Goal: Transaction & Acquisition: Book appointment/travel/reservation

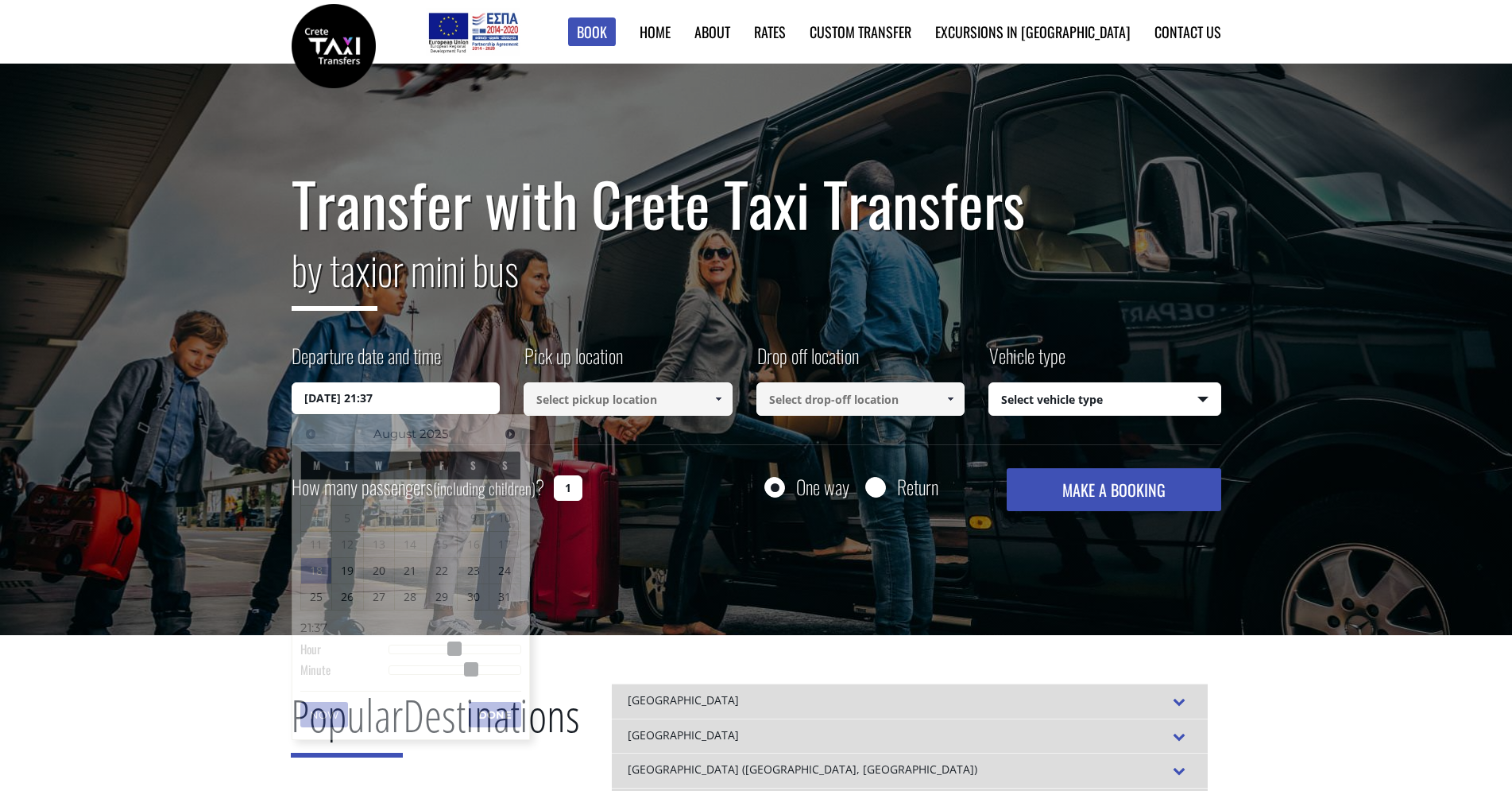
click at [388, 398] on input "18/08/2025 21:37" at bounding box center [395, 398] width 209 height 31
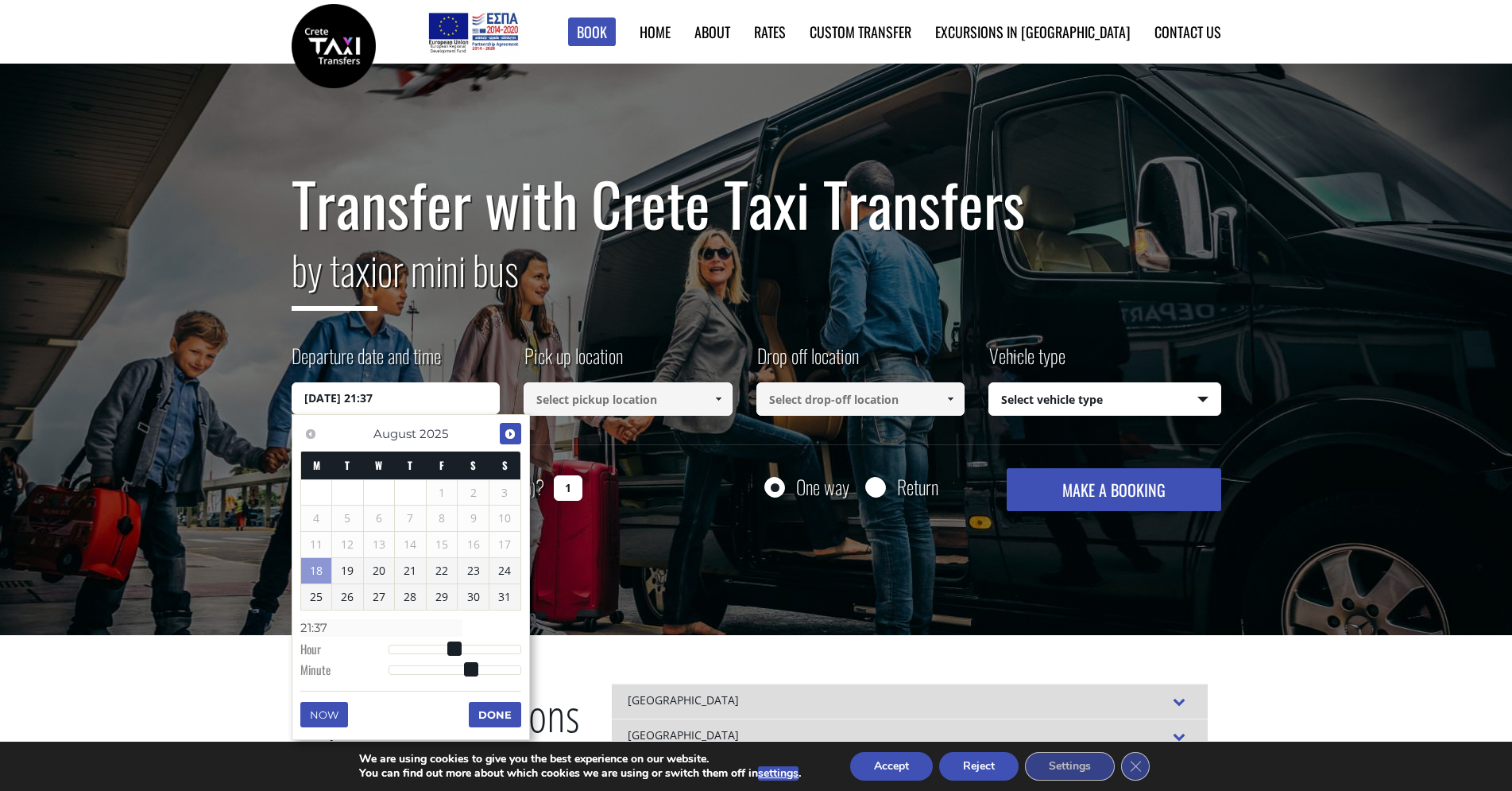
click at [516, 436] on span "Next" at bounding box center [510, 434] width 13 height 13
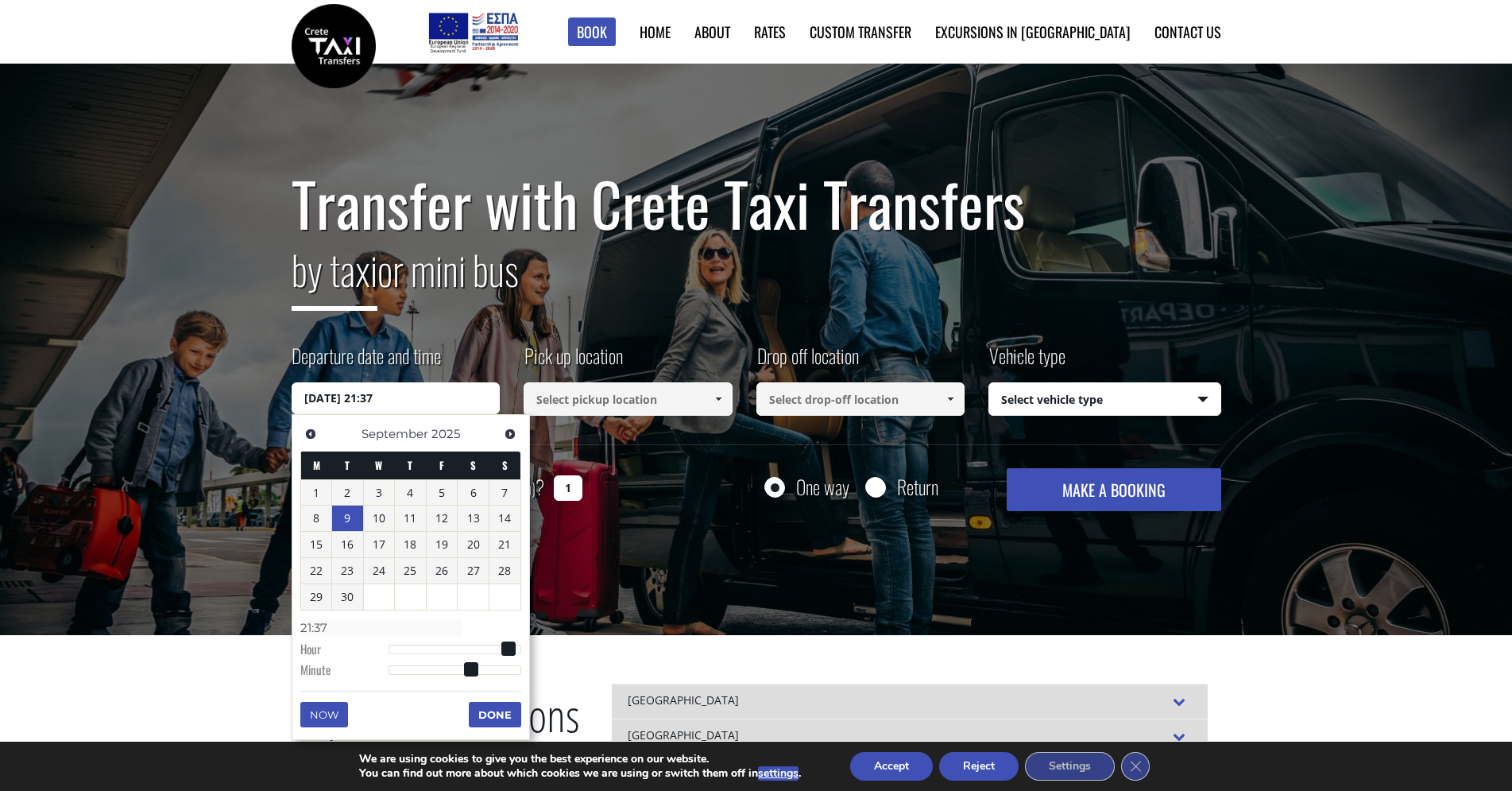
click at [347, 521] on link "9" at bounding box center [347, 518] width 31 height 25
type input "09/09/2025 00:00"
click at [691, 408] on input at bounding box center [628, 399] width 209 height 33
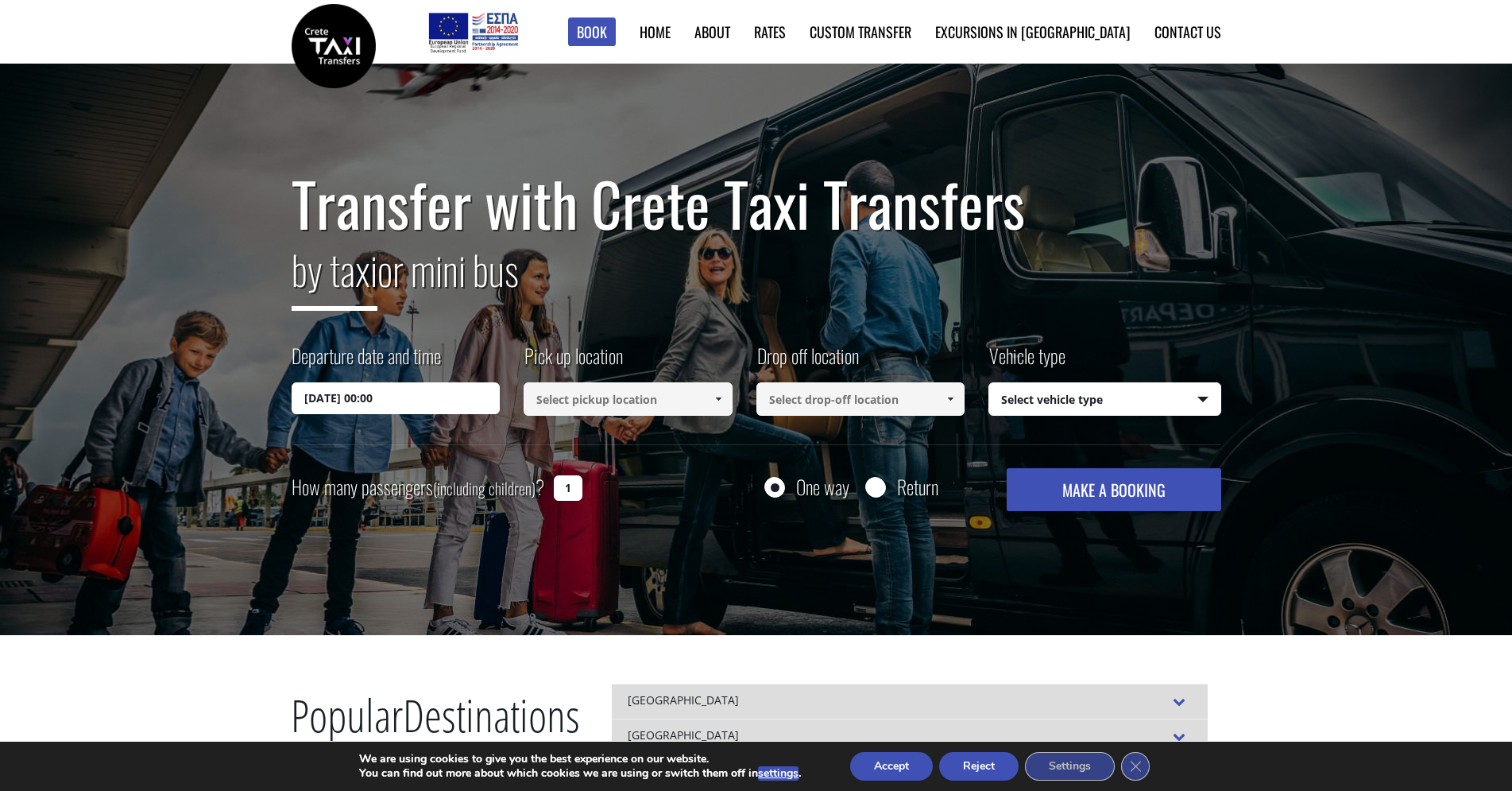
click at [714, 401] on span at bounding box center [718, 399] width 13 height 13
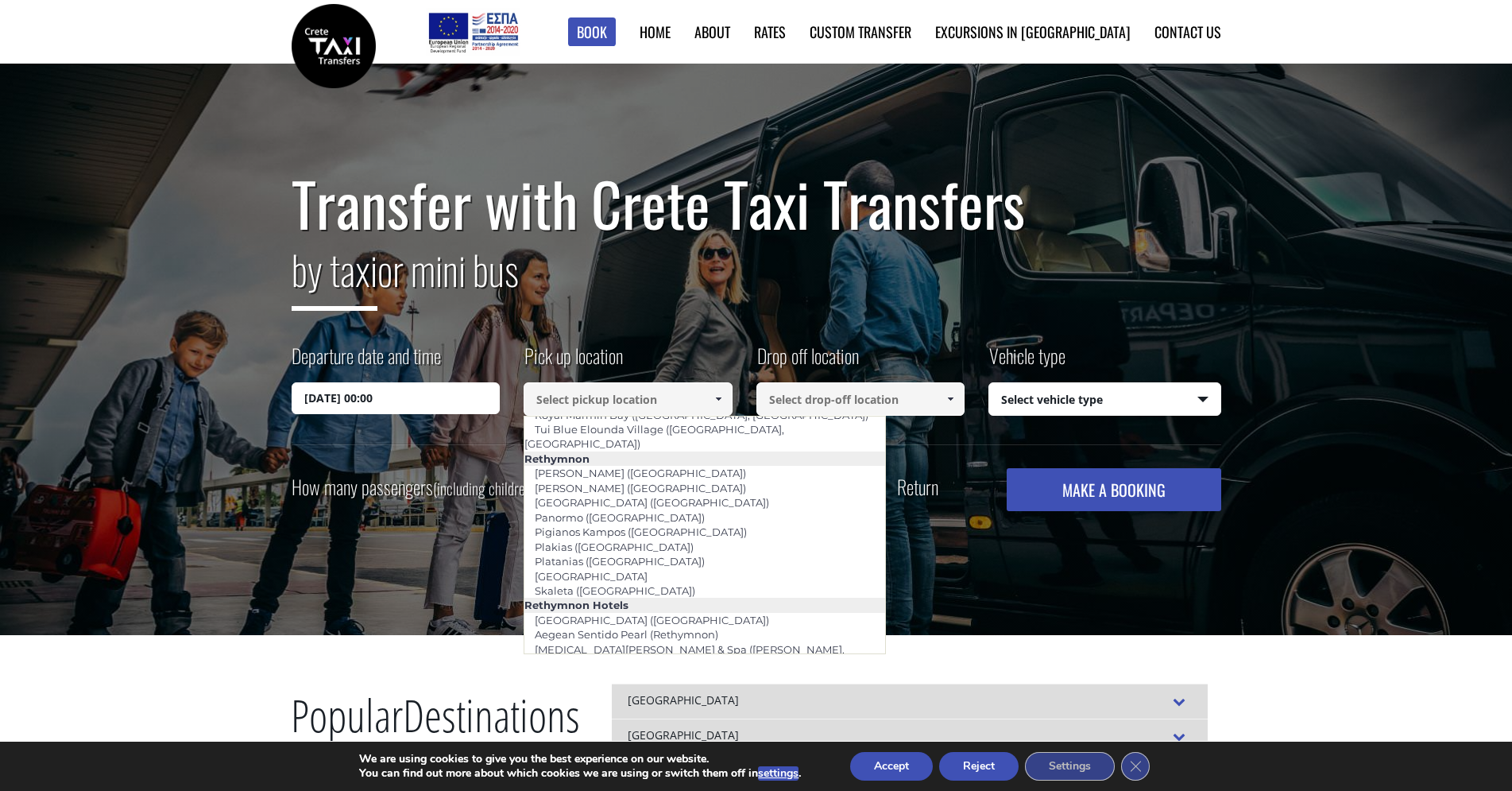
scroll to position [2507, 0]
type input "Brascos ([GEOGRAPHIC_DATA])"
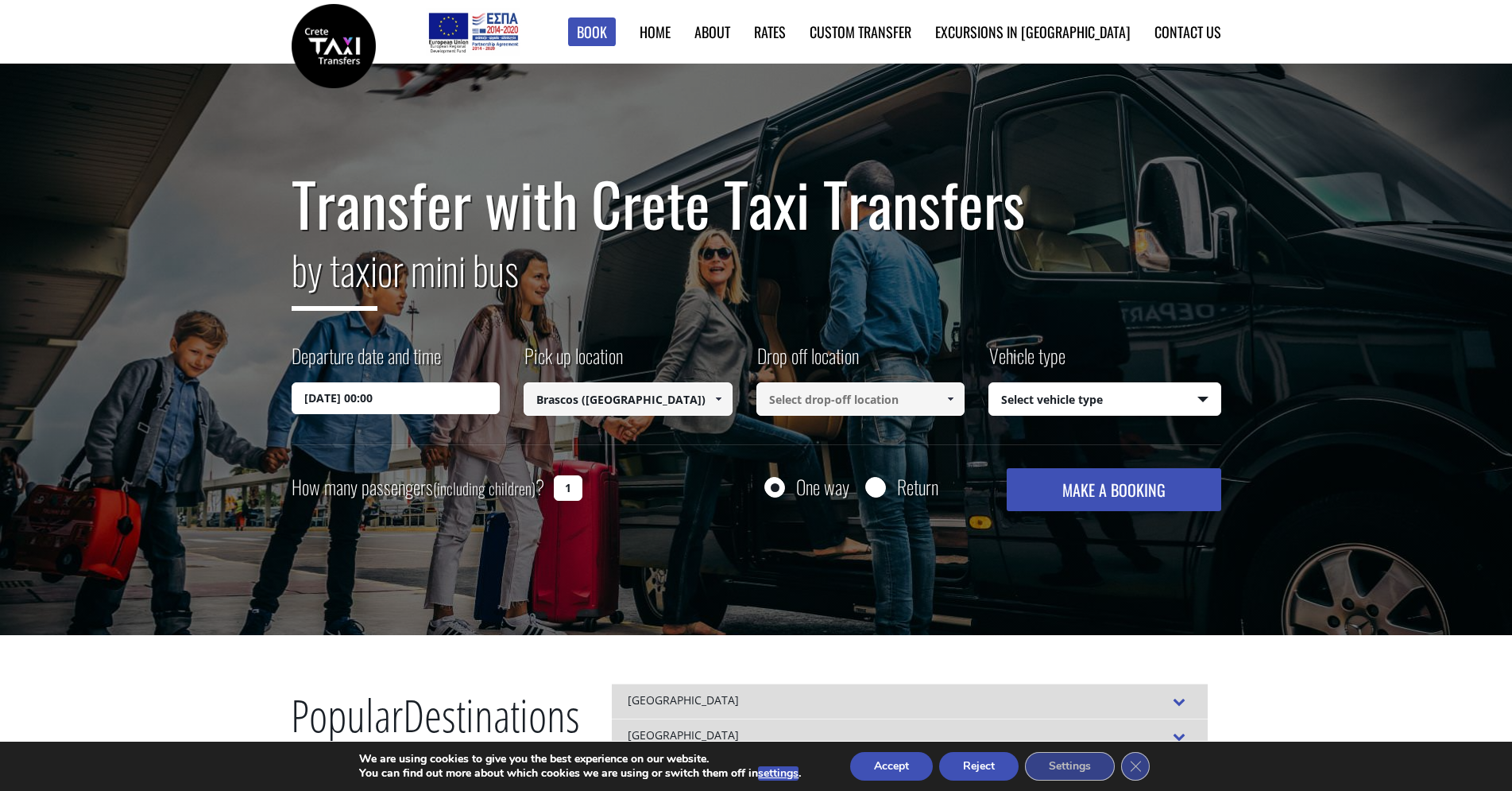
click at [891, 389] on input at bounding box center [861, 399] width 209 height 33
click at [914, 397] on input at bounding box center [861, 399] width 209 height 33
click at [958, 397] on link at bounding box center [951, 399] width 26 height 33
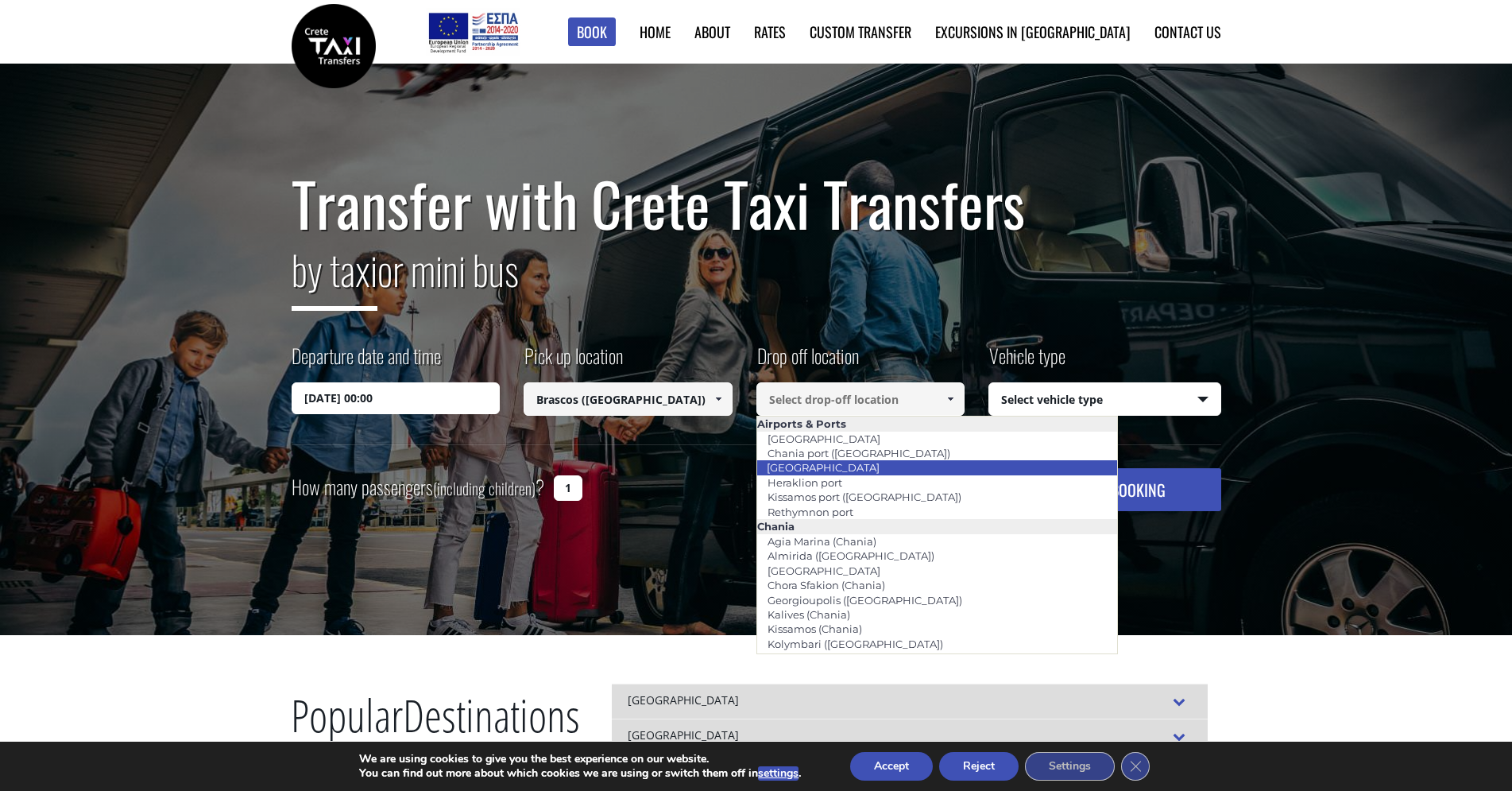
click at [847, 469] on link "[GEOGRAPHIC_DATA]" at bounding box center [823, 466] width 134 height 22
type input "[GEOGRAPHIC_DATA]"
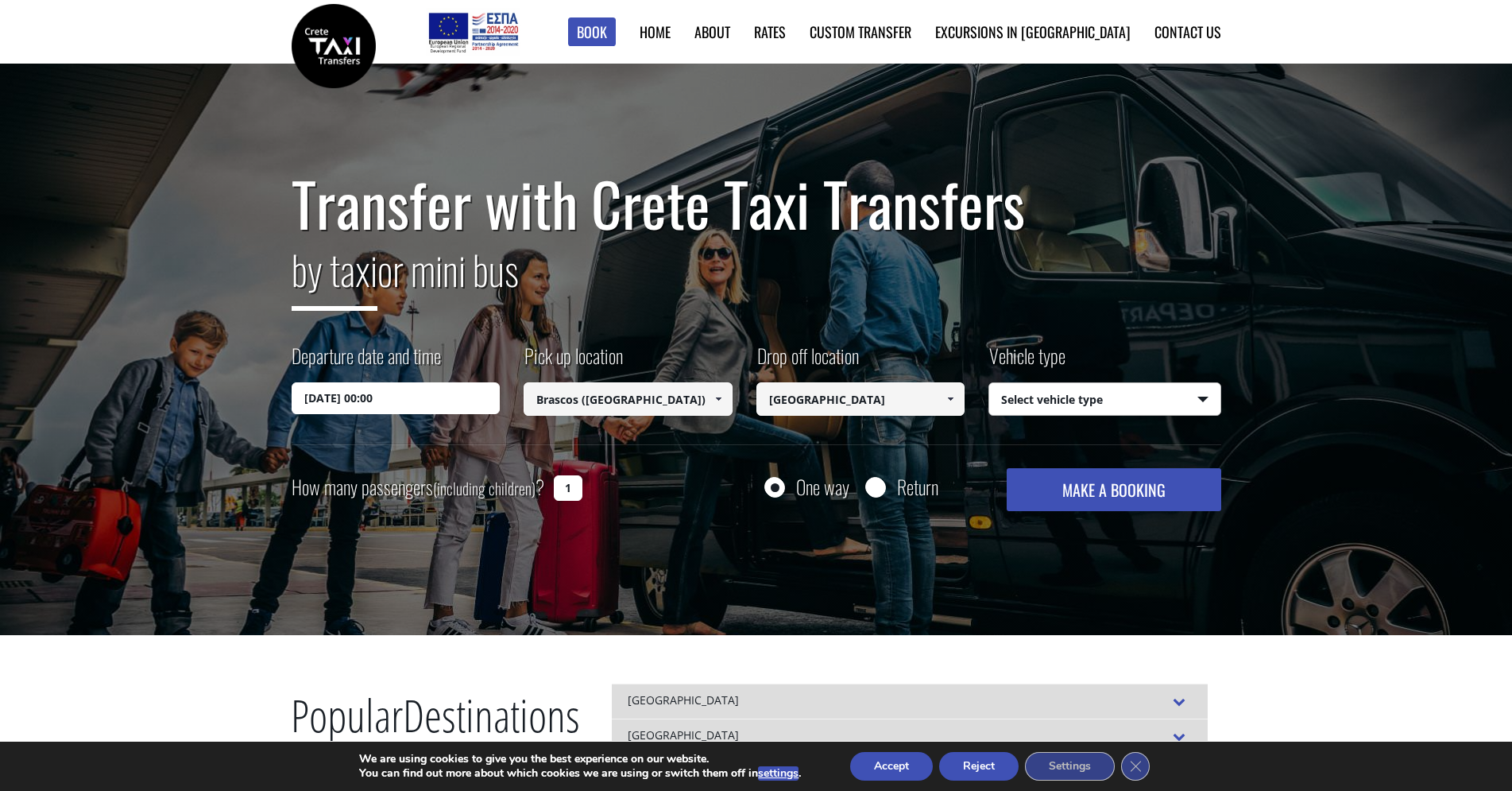
click at [1182, 403] on select "Select vehicle type Taxi (4 passengers) Mercedes E Class Mini Van (7 passengers…" at bounding box center [1104, 400] width 231 height 33
select select "540"
click at [989, 383] on select "Select vehicle type Taxi (4 passengers) Mercedes E Class Mini Van (7 passengers…" at bounding box center [1104, 400] width 231 height 33
click at [574, 491] on input "1" at bounding box center [567, 487] width 29 height 25
type input "2"
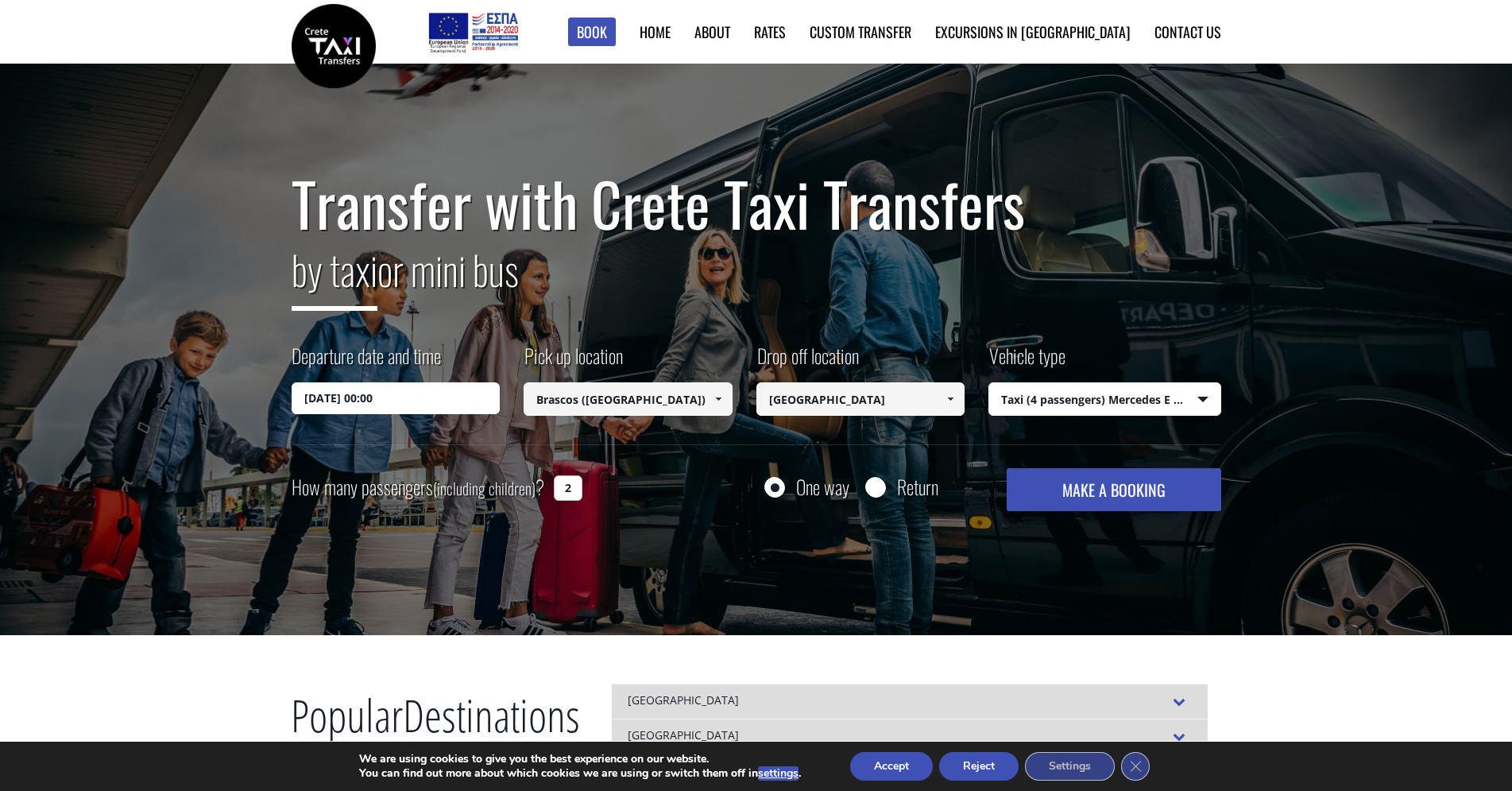
click at [1115, 489] on button "MAKE A BOOKING" at bounding box center [1113, 489] width 214 height 43
